Goal: Task Accomplishment & Management: Manage account settings

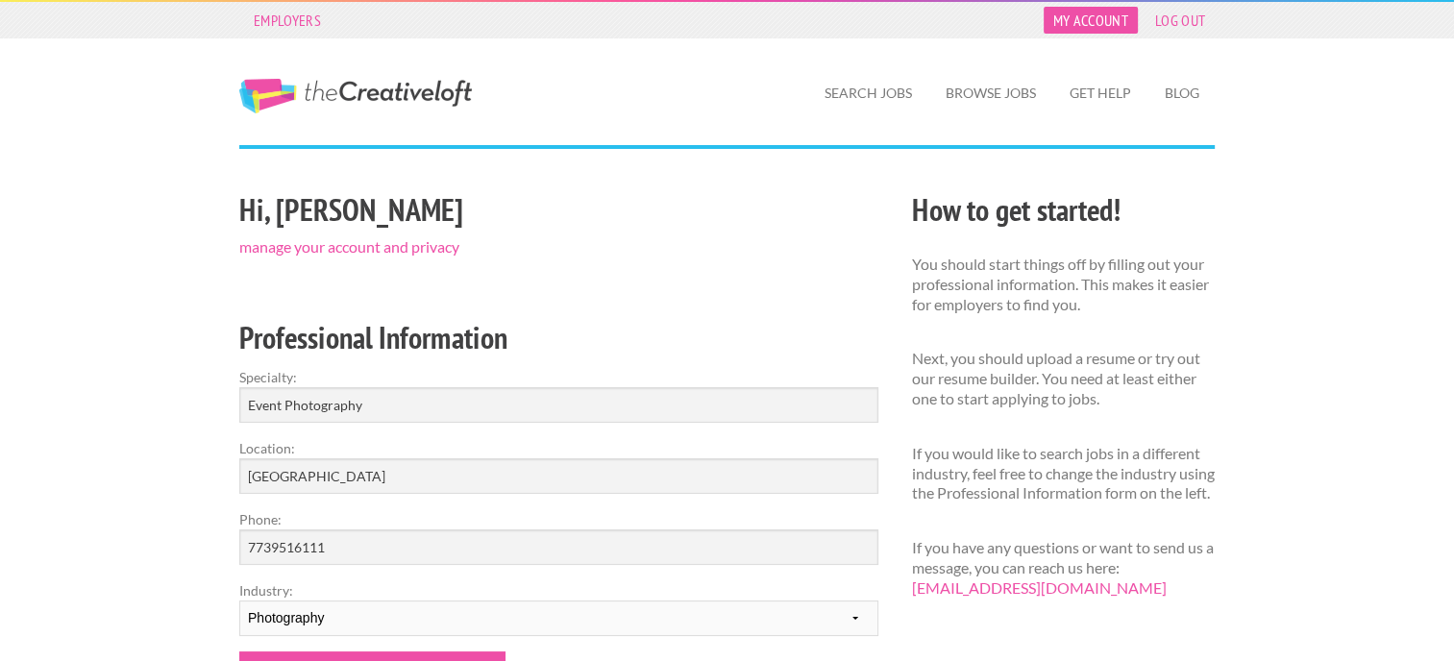
click at [1095, 25] on link "My Account" at bounding box center [1091, 20] width 94 height 27
click at [1105, 9] on link "My Account" at bounding box center [1091, 20] width 94 height 27
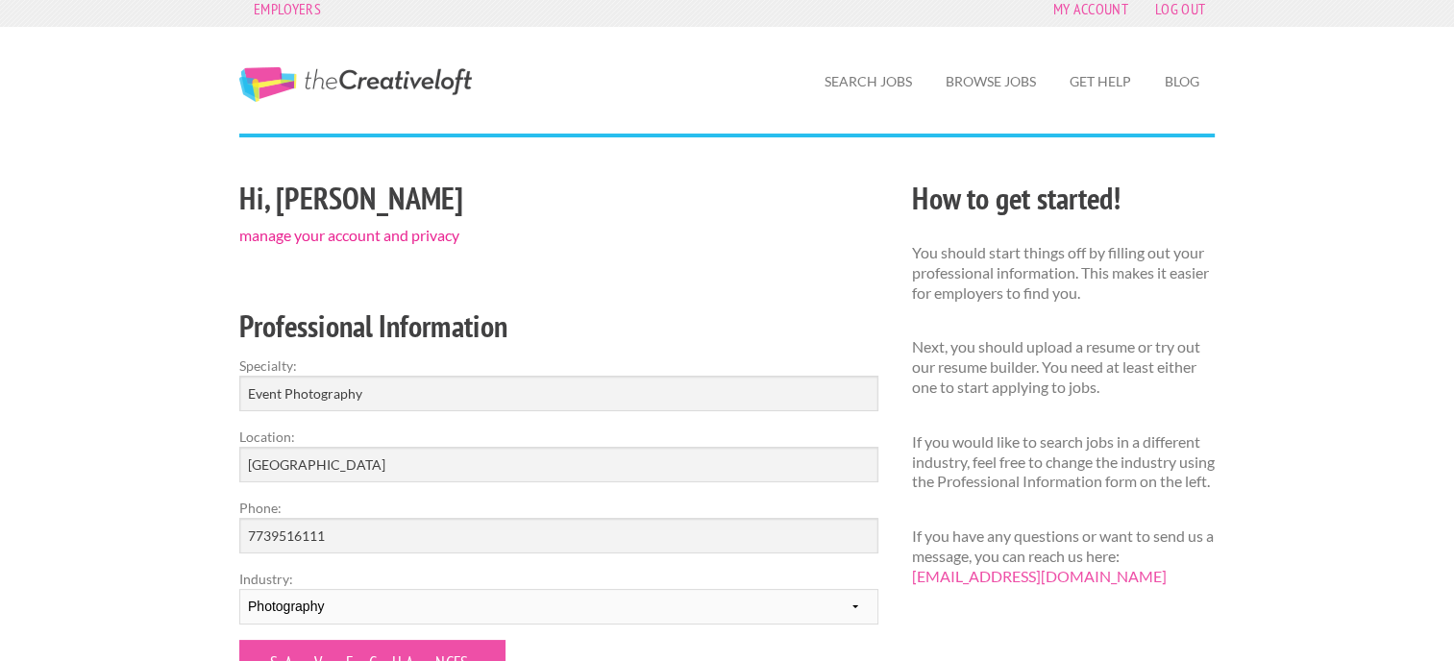
click at [381, 239] on link "manage your account and privacy" at bounding box center [349, 235] width 220 height 18
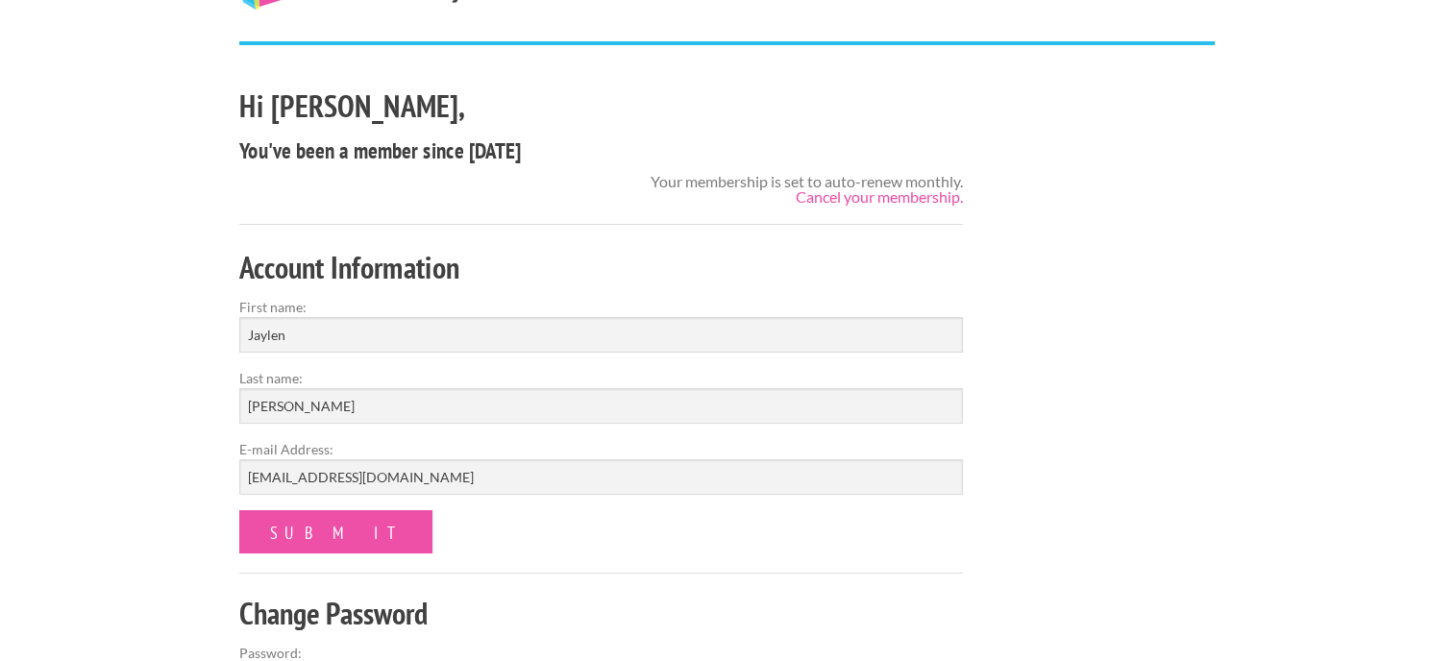
scroll to position [85, 0]
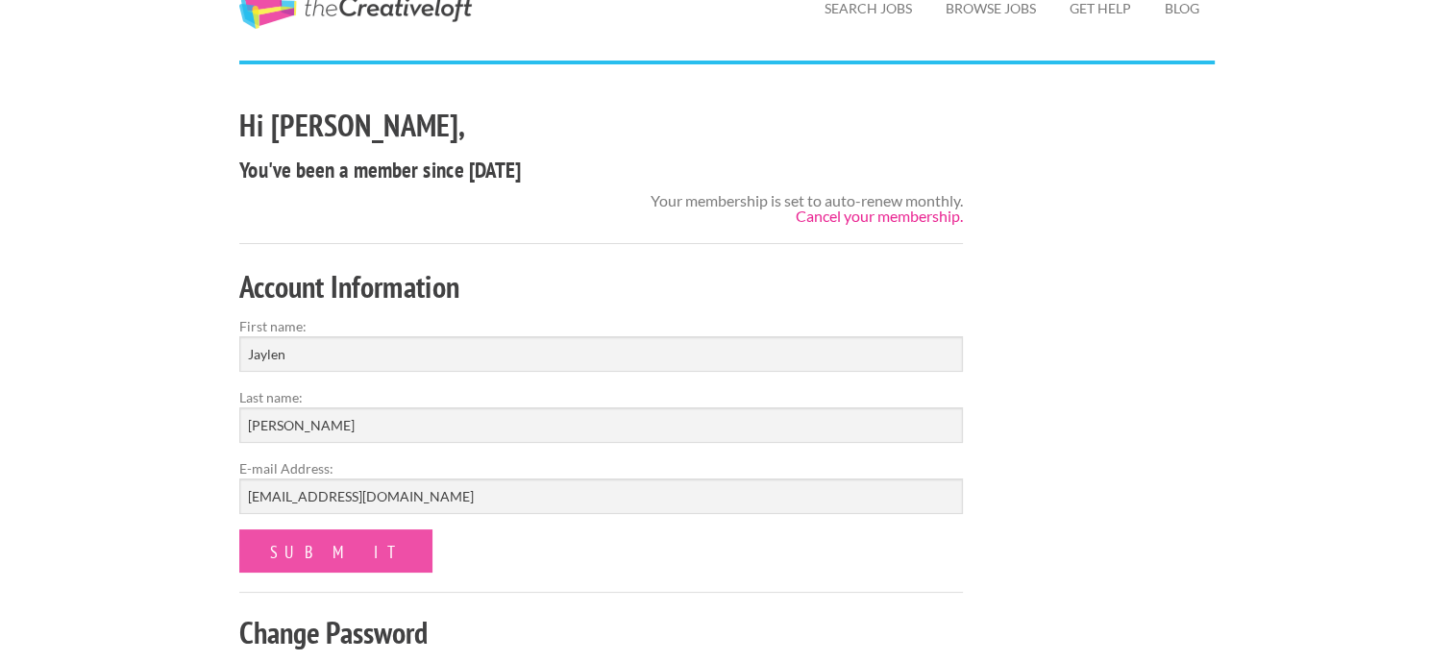
click at [850, 222] on link "Cancel your membership." at bounding box center [879, 216] width 167 height 18
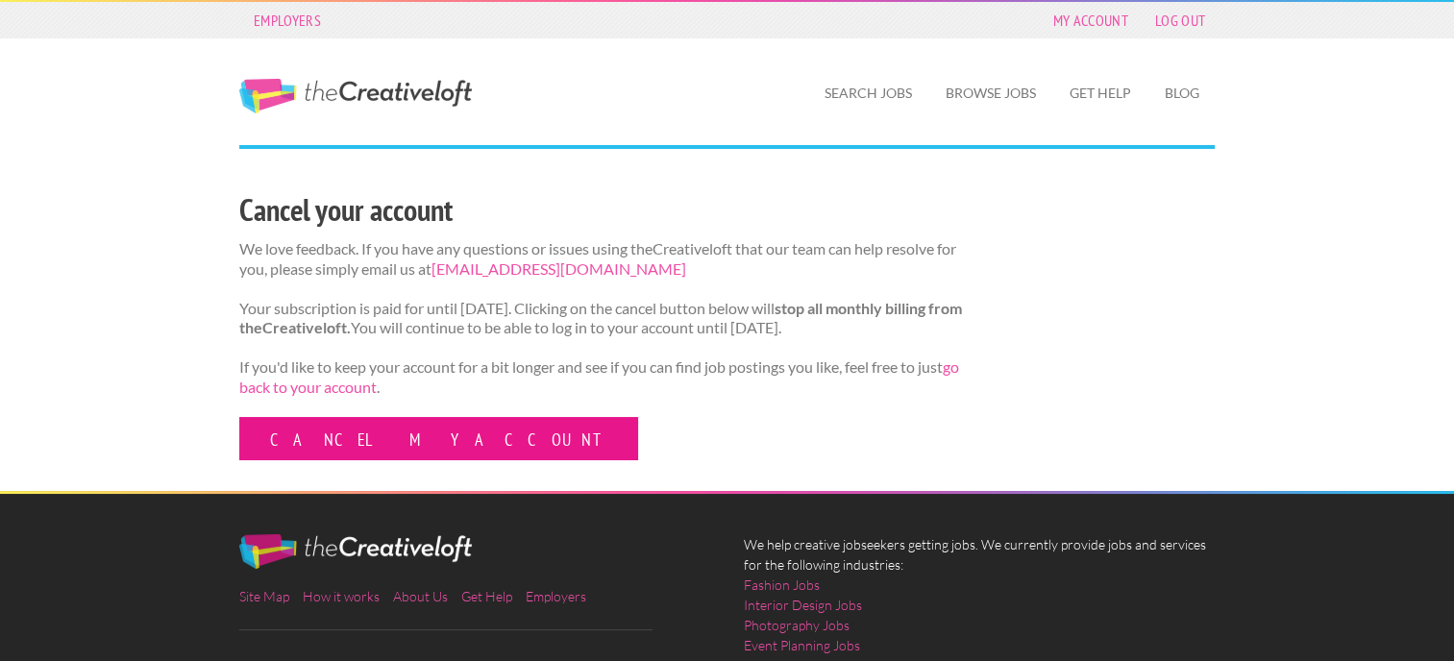
click at [352, 457] on link "Cancel my account" at bounding box center [438, 438] width 399 height 43
